Goal: Subscribe to service/newsletter

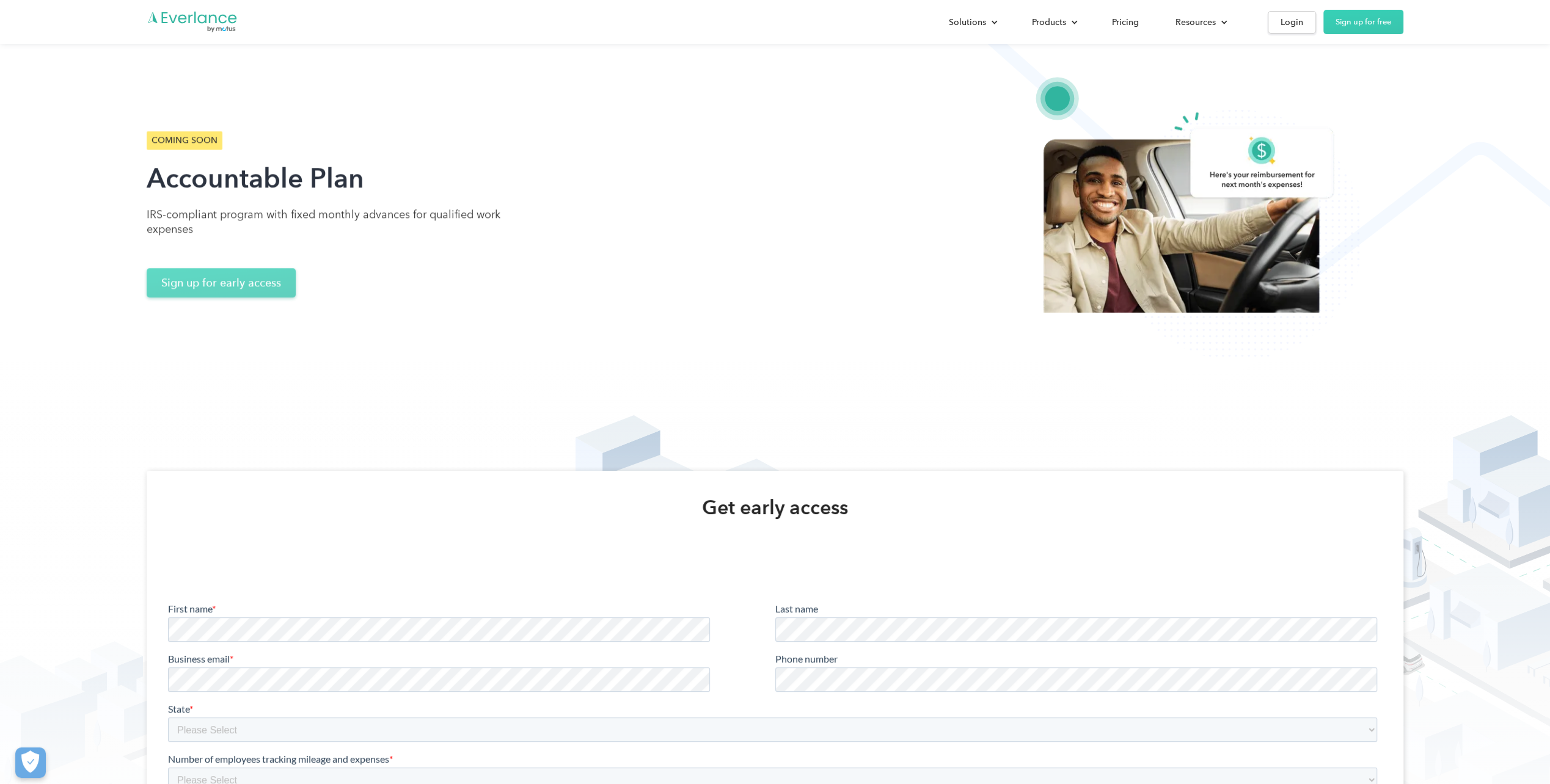
click at [261, 278] on link "Sign up for early access" at bounding box center [222, 283] width 149 height 30
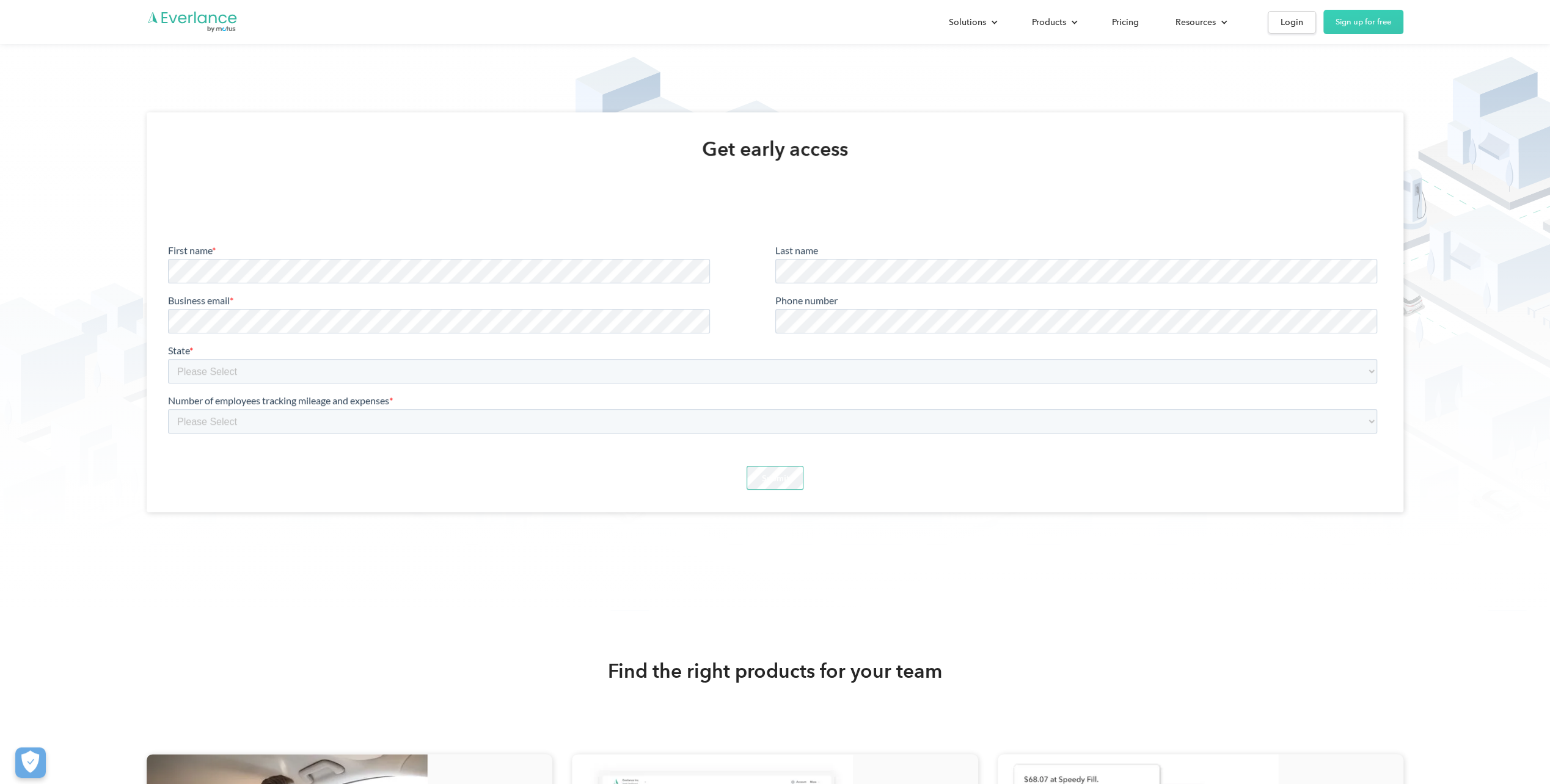
scroll to position [360, 0]
click at [587, 369] on select "Please Select [US_STATE] [GEOGRAPHIC_DATA] [US_STATE] [US_STATE] [US_STATE] [GE…" at bounding box center [773, 369] width 1209 height 25
select select "[US_STATE]"
click at [168, 356] on select "Please Select [US_STATE] [GEOGRAPHIC_DATA] [US_STATE] [US_STATE] [US_STATE] [GE…" at bounding box center [773, 369] width 1209 height 25
click at [384, 437] on fieldset "Number of employees tracking mileage and expenses * Please Select [PHONE_NUMBER…" at bounding box center [775, 417] width 1214 height 50
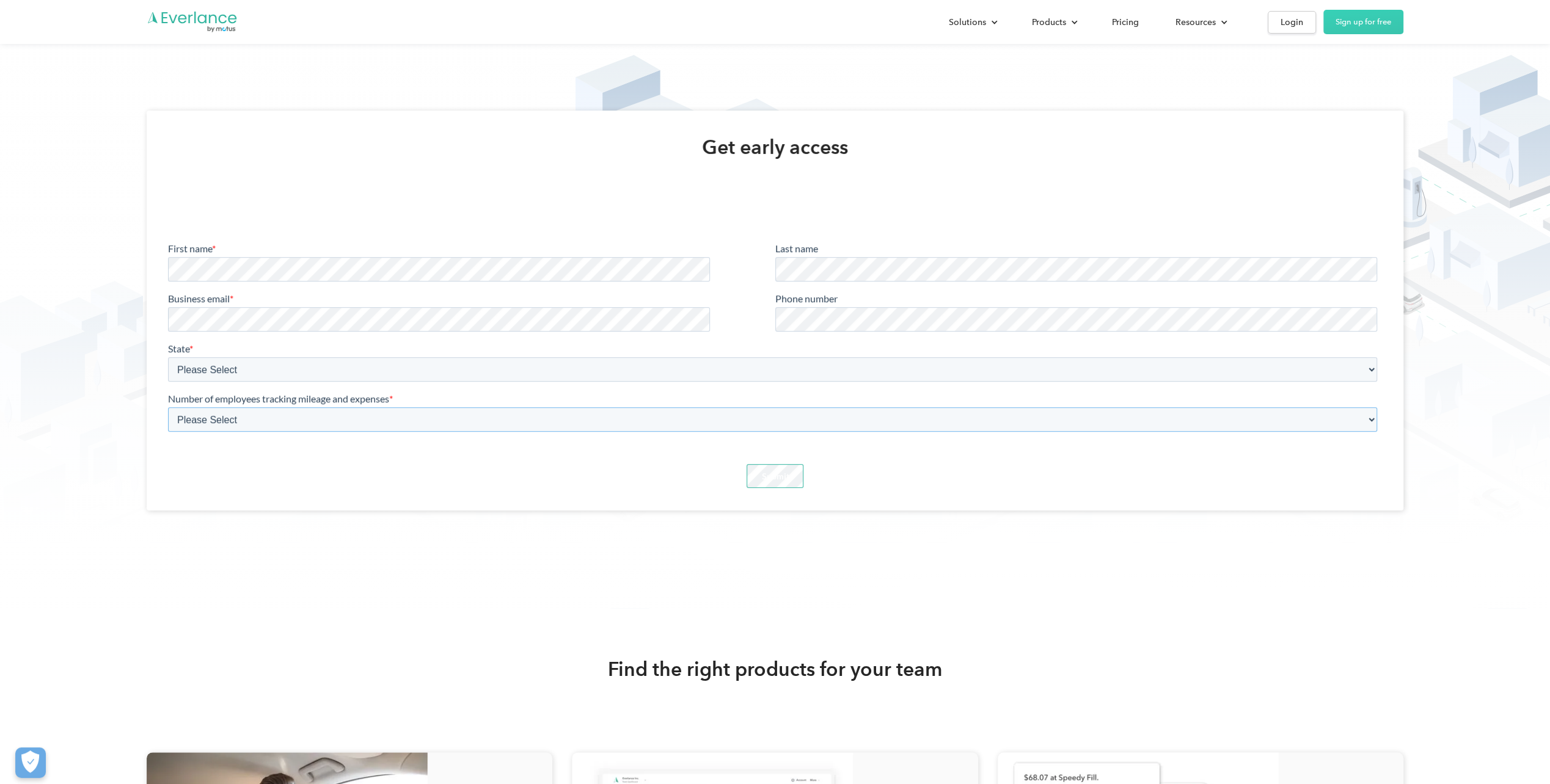
click at [379, 424] on select "Please Select [PHONE_NUMBER]+ 1-10 11-25 26-50 <[PHONE_NUMBER] [PHONE_NUMBER] […" at bounding box center [773, 419] width 1209 height 25
select select "26-50"
click at [168, 406] on select "Please Select [PHONE_NUMBER]+ 1-10 11-25 26-50 <[PHONE_NUMBER] [PHONE_NUMBER] […" at bounding box center [773, 419] width 1209 height 25
